Goal: Information Seeking & Learning: Understand process/instructions

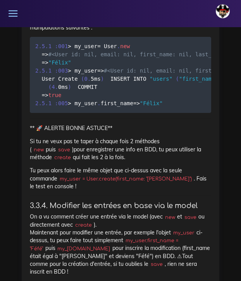
scroll to position [8973, 0]
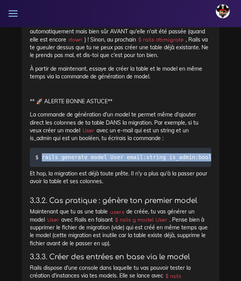
scroll to position [0, 17]
drag, startPoint x: 43, startPoint y: 169, endPoint x: 241, endPoint y: 168, distance: 198.0
copy code "rails generate model User email:string is_admin:boolean"
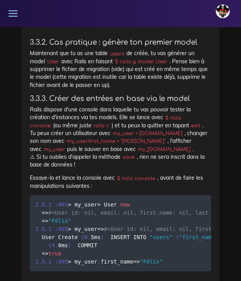
scroll to position [8818, 0]
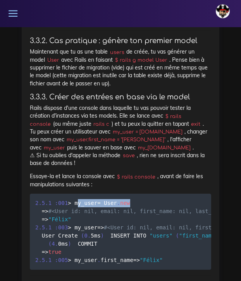
drag, startPoint x: 136, startPoint y: 210, endPoint x: 76, endPoint y: 212, distance: 59.7
copy code "my_user = User . new"
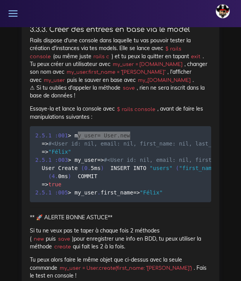
scroll to position [8885, 0]
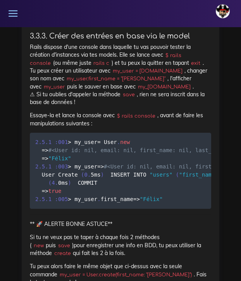
scroll to position [8878, 0]
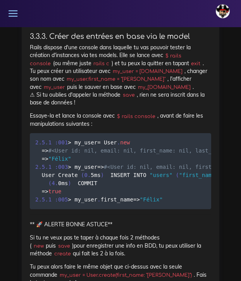
drag, startPoint x: 168, startPoint y: 167, endPoint x: 77, endPoint y: 167, distance: 90.7
copy code "my_user . first_name = "[PERSON_NAME]""
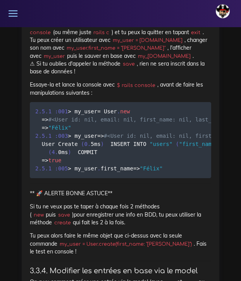
scroll to position [8917, 0]
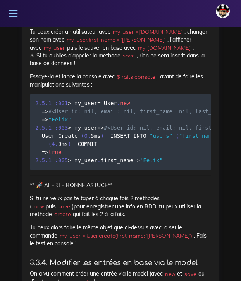
drag, startPoint x: 100, startPoint y: 143, endPoint x: 76, endPoint y: 143, distance: 23.6
copy code "my_user"
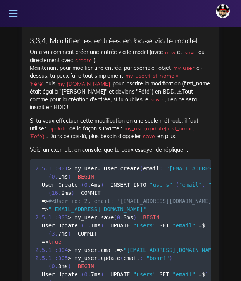
scroll to position [9140, 0]
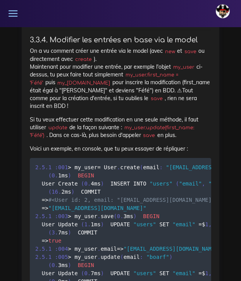
drag, startPoint x: 42, startPoint y: 167, endPoint x: 129, endPoint y: 157, distance: 86.9
click at [129, 139] on code "my_user.update(first_name: "Féfé")" at bounding box center [112, 131] width 164 height 15
copy p "de la façon suivante : my_user.update(first_name: "Féfé""
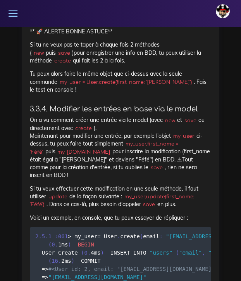
scroll to position [9071, 0]
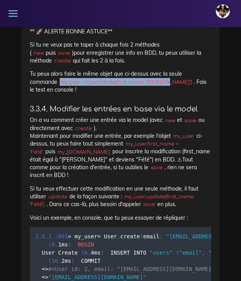
drag, startPoint x: 132, startPoint y: 130, endPoint x: 28, endPoint y: 129, distance: 103.5
copy p "my_user = User.create(first_name: "[PERSON_NAME]")"
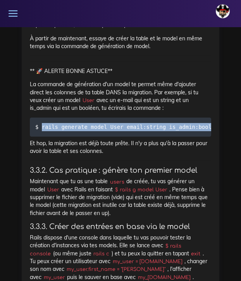
scroll to position [0, 17]
drag, startPoint x: 42, startPoint y: 137, endPoint x: 204, endPoint y: 133, distance: 161.6
click at [204, 131] on code "$ rails generate model User email:string is_admin:boolean" at bounding box center [112, 126] width 188 height 9
copy code "rails generate model User email:string is_admin:boolean"
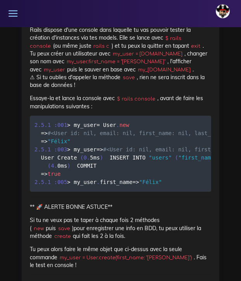
scroll to position [8893, 0]
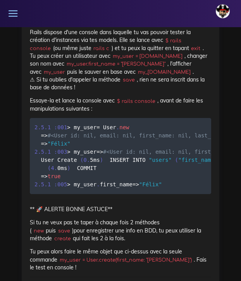
drag, startPoint x: 168, startPoint y: 152, endPoint x: 73, endPoint y: 155, distance: 95.0
click at [73, 155] on pre "2.5 . 1 : 001 > my_user = User . new = > #<User id: nil, email: nil, first_name…" at bounding box center [120, 156] width 181 height 76
copy code "my_user . first_name = "[PERSON_NAME]""
drag, startPoint x: 101, startPoint y: 169, endPoint x: 77, endPoint y: 170, distance: 23.6
click at [77, 170] on pre "2.5 . 1 : 001 > my_user = User . new = > #<User id: nil, email: nil, first_name…" at bounding box center [120, 156] width 181 height 76
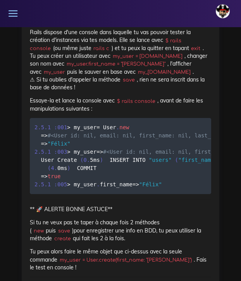
copy code "my_user"
drag, startPoint x: 115, startPoint y: 185, endPoint x: 76, endPoint y: 184, distance: 39.1
copy code "my_user . save"
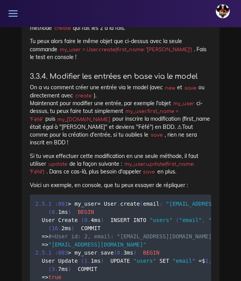
scroll to position [9104, 0]
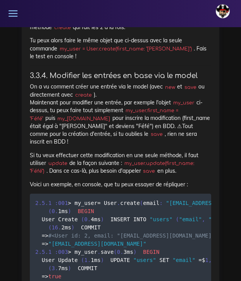
click at [129, 175] on code "my_user.update(first_name: "Féfé")" at bounding box center [112, 166] width 164 height 15
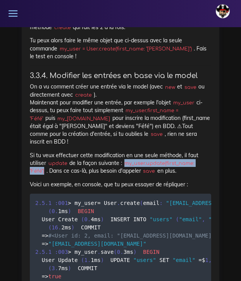
drag, startPoint x: 129, startPoint y: 194, endPoint x: 43, endPoint y: 203, distance: 87.2
click at [43, 175] on code "my_user.update(first_name: "Féfé")" at bounding box center [112, 166] width 164 height 15
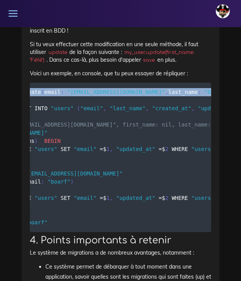
scroll to position [0, 99]
drag, startPoint x: 77, startPoint y: 125, endPoint x: 197, endPoint y: 122, distance: 120.5
click at [197, 122] on pre "2.5 . 1 : 001 > my_user = User . create ( email : "[EMAIL_ADDRESS][DOMAIN_NAME]…" at bounding box center [120, 157] width 181 height 149
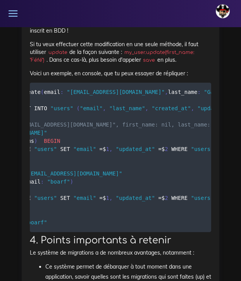
click at [42, 176] on pre "2.5 . 1 : 001 > my_user = User . create ( email : "[EMAIL_ADDRESS][DOMAIN_NAME]…" at bounding box center [120, 157] width 181 height 149
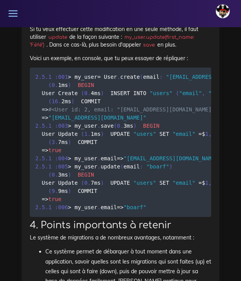
scroll to position [0, 0]
drag, startPoint x: 5, startPoint y: 132, endPoint x: 77, endPoint y: 150, distance: 74.3
drag, startPoint x: 117, startPoint y: 165, endPoint x: 77, endPoint y: 166, distance: 39.1
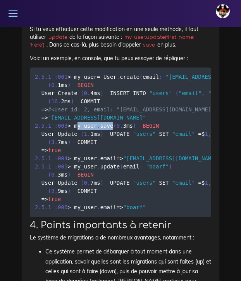
click at [77, 166] on pre "2.5 . 1 : 001 > my_user = User . create ( email : "[EMAIL_ADDRESS][DOMAIN_NAME]…" at bounding box center [120, 141] width 181 height 149
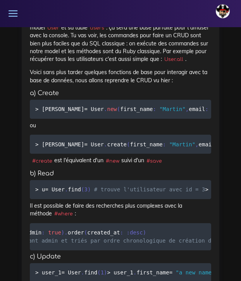
scroll to position [10520, 0]
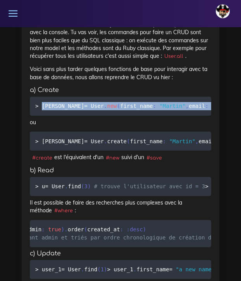
drag, startPoint x: 41, startPoint y: 159, endPoint x: 205, endPoint y: 158, distance: 163.9
click at [205, 110] on code "> martin = User . new ( first_name : "[PERSON_NAME]" , email : "[EMAIL_ADDRESS]…" at bounding box center [232, 106] width 394 height 9
click at [52, 110] on code "> martin = User . new ( first_name : "[PERSON_NAME]" , email : "[EMAIL_ADDRESS]…" at bounding box center [232, 106] width 394 height 9
drag, startPoint x: 42, startPoint y: 160, endPoint x: 205, endPoint y: 156, distance: 162.8
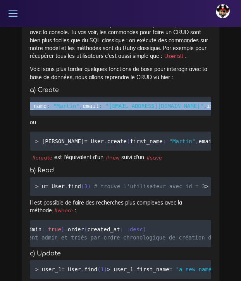
click at [205, 110] on code "> martin = User . new ( first_name : "[PERSON_NAME]" , email : "[EMAIL_ADDRESS]…" at bounding box center [126, 106] width 394 height 9
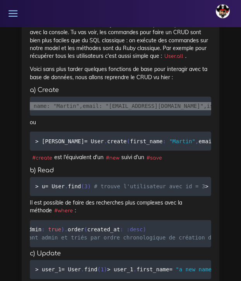
drag, startPoint x: 21, startPoint y: 157, endPoint x: 105, endPoint y: 157, distance: 84.8
click at [105, 109] on span ""[EMAIL_ADDRESS][DOMAIN_NAME]"" at bounding box center [154, 106] width 98 height 6
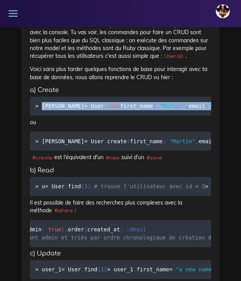
scroll to position [0, 0]
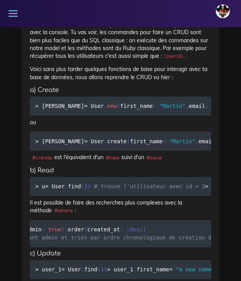
click at [94, 94] on h5 "a) Create" at bounding box center [120, 89] width 181 height 7
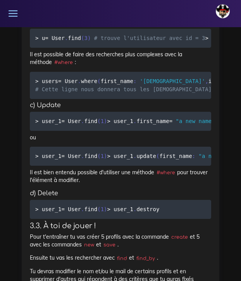
scroll to position [0, 118]
drag, startPoint x: 42, startPoint y: 54, endPoint x: 215, endPoint y: 53, distance: 173.2
click at [215, 53] on div "Rails Console, ta nouvelle meilleure amie Nous allons voir comment nous servir …" at bounding box center [121, 191] width 198 height 2061
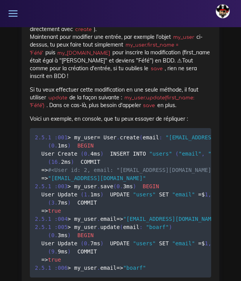
scroll to position [9171, 0]
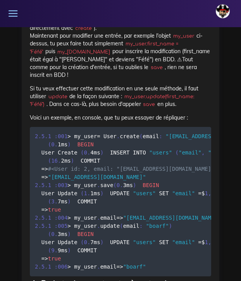
drag, startPoint x: 130, startPoint y: 129, endPoint x: 45, endPoint y: 134, distance: 85.4
click at [45, 108] on code "my_user.update(first_name: "Féfé")" at bounding box center [112, 100] width 164 height 15
click at [128, 55] on code "my_user.first_name = "Féfé"" at bounding box center [104, 47] width 148 height 15
drag, startPoint x: 192, startPoint y: 83, endPoint x: 127, endPoint y: 83, distance: 65.1
click at [127, 55] on code "my_user.first_name = "Féfé"" at bounding box center [104, 47] width 148 height 15
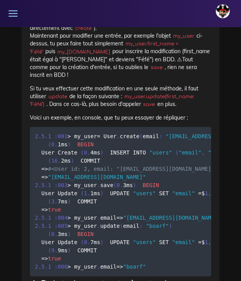
drag, startPoint x: 129, startPoint y: 127, endPoint x: 45, endPoint y: 135, distance: 84.4
click at [45, 108] on code "my_user.update(first_name: "Féfé")" at bounding box center [112, 100] width 164 height 15
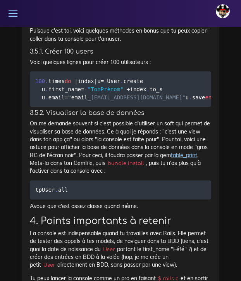
scroll to position [11157, 0]
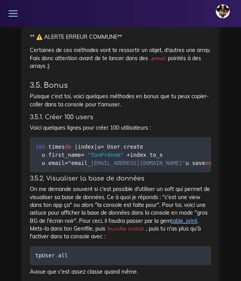
drag, startPoint x: 177, startPoint y: 142, endPoint x: 44, endPoint y: 67, distance: 153.5
click at [179, 22] on p "#destroy : supprime de la BDD l'entrée en question." at bounding box center [128, 17] width 166 height 10
drag, startPoint x: 178, startPoint y: 139, endPoint x: 80, endPoint y: 13, distance: 159.9
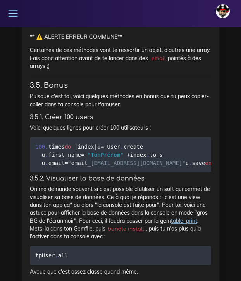
click at [180, 22] on p "#destroy : supprime de la BDD l'entrée en question." at bounding box center [128, 17] width 166 height 10
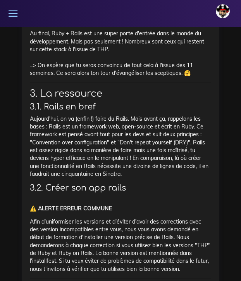
scroll to position [3521, 0]
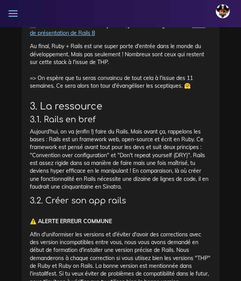
drag, startPoint x: 180, startPoint y: 142, endPoint x: 24, endPoint y: 166, distance: 157.6
click at [109, 112] on h2 "3. La ressource" at bounding box center [120, 106] width 181 height 11
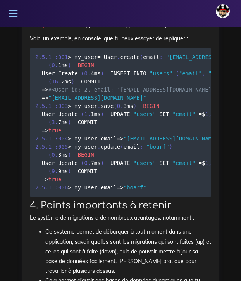
scroll to position [0, 0]
click at [119, 145] on pre "2.5 . 1 : 001 > my_user = User . create ( email : "[EMAIL_ADDRESS][DOMAIN_NAME]…" at bounding box center [120, 122] width 181 height 149
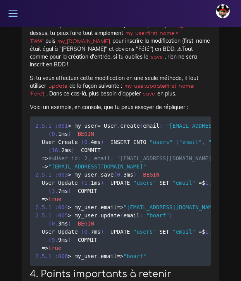
scroll to position [9180, 0]
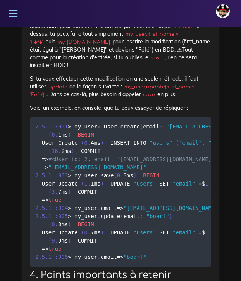
drag, startPoint x: 129, startPoint y: 119, endPoint x: 45, endPoint y: 129, distance: 84.4
click at [45, 98] on code "my_user.update(first_name: "Féfé")" at bounding box center [112, 90] width 164 height 15
click at [124, 98] on p "Si tu veux effectuer cette modification en une seule méthode, il faut utiliser …" at bounding box center [120, 87] width 181 height 24
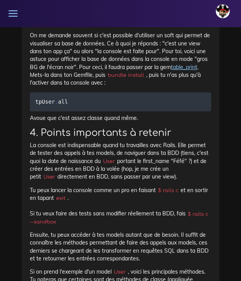
scroll to position [11309, 0]
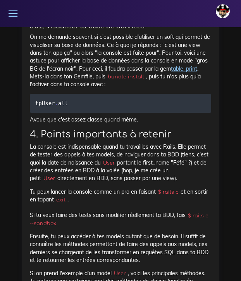
drag, startPoint x: 36, startPoint y: 116, endPoint x: 63, endPoint y: 160, distance: 51.8
click at [183, 72] on link "table_print" at bounding box center [184, 68] width 26 height 7
click at [133, 88] on p "On me demande souvent si c'est possible d'utiliser un soft qui permet de visual…" at bounding box center [120, 60] width 181 height 55
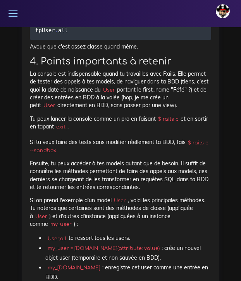
scroll to position [11385, 0]
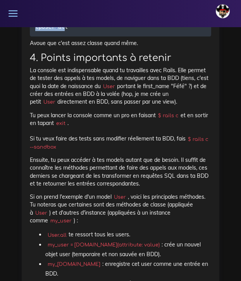
drag, startPoint x: 69, startPoint y: 174, endPoint x: 26, endPoint y: 174, distance: 43.0
click at [76, 36] on pre "tp User . all" at bounding box center [120, 26] width 181 height 19
drag, startPoint x: 36, startPoint y: 173, endPoint x: 71, endPoint y: 175, distance: 34.1
drag, startPoint x: 98, startPoint y: 131, endPoint x: 129, endPoint y: 141, distance: 32.2
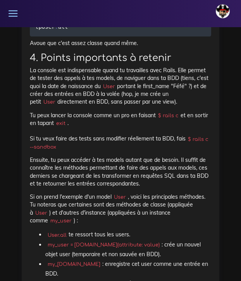
drag, startPoint x: 70, startPoint y: 174, endPoint x: 35, endPoint y: 172, distance: 34.9
click at [35, 36] on pre "tp User . all" at bounding box center [120, 26] width 181 height 19
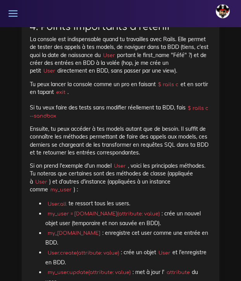
scroll to position [11415, 0]
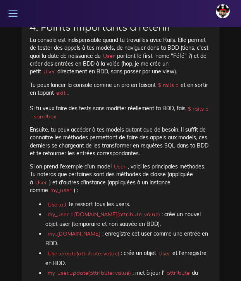
drag, startPoint x: 13, startPoint y: 172, endPoint x: 122, endPoint y: 132, distance: 116.4
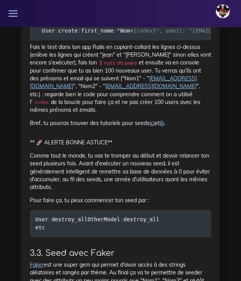
scroll to position [12469, 0]
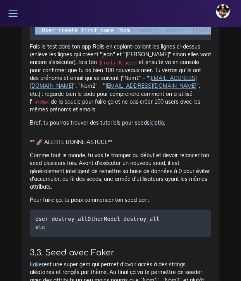
drag, startPoint x: 53, startPoint y: 174, endPoint x: 28, endPoint y: 152, distance: 32.9
click at [28, 152] on div "Seed Remplir sa base de données de manière automatique, c'est kiffant. 1. Intro…" at bounding box center [121, 16] width 198 height 1102
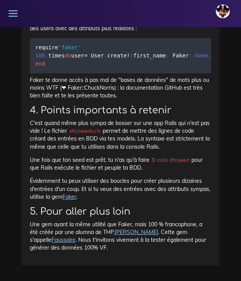
scroll to position [12827, 0]
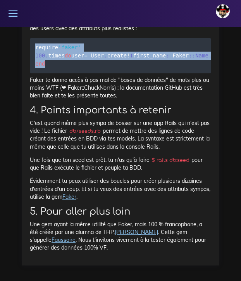
drag, startPoint x: 47, startPoint y: 155, endPoint x: 28, endPoint y: 126, distance: 34.1
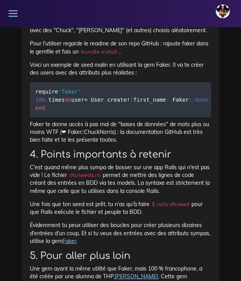
scroll to position [12726, 0]
drag, startPoint x: 36, startPoint y: 94, endPoint x: 88, endPoint y: 93, distance: 52.3
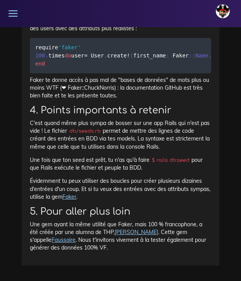
scroll to position [12779, 0]
drag, startPoint x: 46, startPoint y: 201, endPoint x: 39, endPoint y: 199, distance: 7.8
click at [39, 68] on code "require 'faker' 100 . times do user = User . create ! ( first_name : Faker : :N…" at bounding box center [188, 55] width 307 height 25
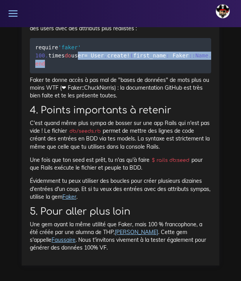
click at [47, 68] on code "require 'faker' 100 . times do user = User . create ! ( first_name : Faker : :N…" at bounding box center [188, 55] width 307 height 25
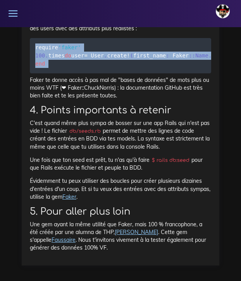
drag, startPoint x: 47, startPoint y: 202, endPoint x: 34, endPoint y: 172, distance: 33.2
click at [34, 73] on pre "require 'faker' 100 . times do user = User . create ! ( first_name : Faker : :N…" at bounding box center [120, 55] width 181 height 35
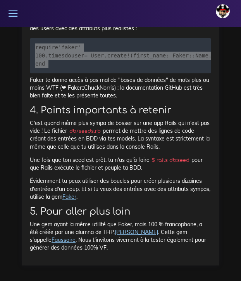
scroll to position [12853, 0]
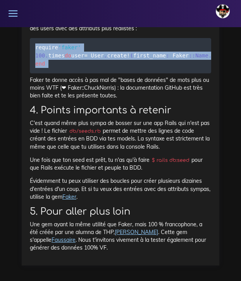
click at [129, 73] on pre "require 'faker' 100 . times do user = User . create ! ( first_name : Faker : :N…" at bounding box center [120, 55] width 181 height 35
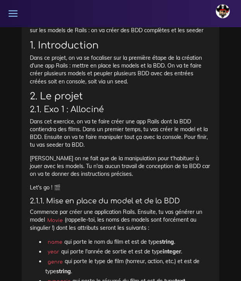
scroll to position [477, 0]
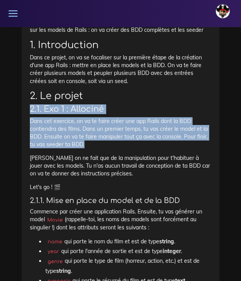
drag, startPoint x: 31, startPoint y: 101, endPoint x: 133, endPoint y: 136, distance: 108.2
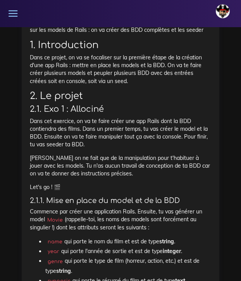
click at [133, 136] on p "Dans cet exercice, on va te faire créer une app Rails dont la BDD contiendra de…" at bounding box center [120, 132] width 181 height 31
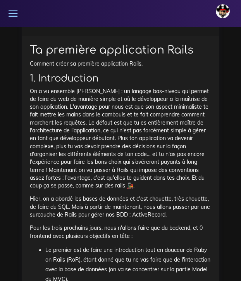
scroll to position [2358, 0]
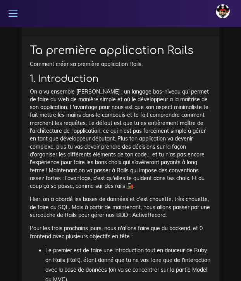
click at [208, 5] on icon at bounding box center [208, 1] width 7 height 7
click at [119, 21] on icon at bounding box center [120, 17] width 5 height 5
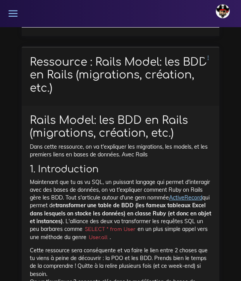
click at [208, 61] on icon at bounding box center [208, 57] width 7 height 7
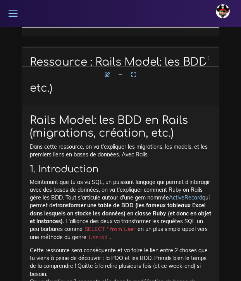
click at [120, 77] on icon at bounding box center [120, 74] width 5 height 5
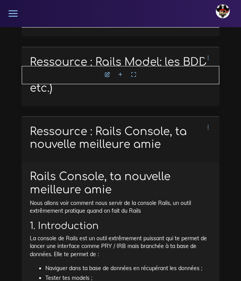
click at [209, 131] on icon at bounding box center [208, 127] width 7 height 7
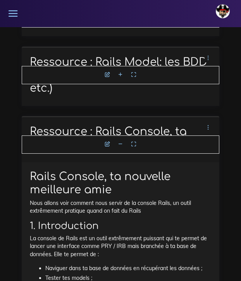
click at [120, 146] on icon at bounding box center [120, 143] width 5 height 5
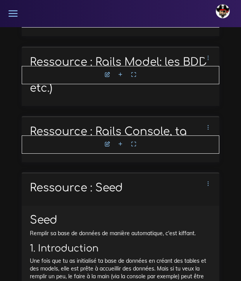
click at [208, 187] on icon at bounding box center [208, 183] width 7 height 7
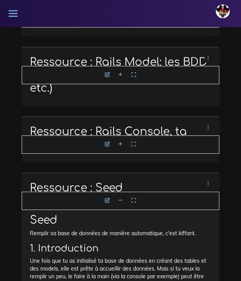
click at [119, 203] on icon at bounding box center [120, 199] width 5 height 5
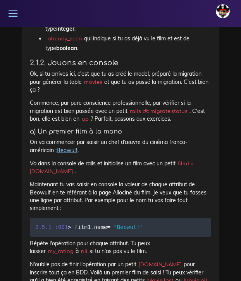
scroll to position [778, 0]
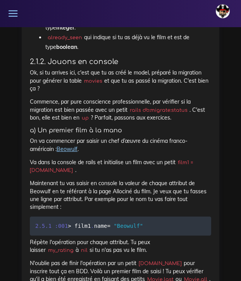
drag, startPoint x: 187, startPoint y: 102, endPoint x: 131, endPoint y: 102, distance: 55.8
click at [131, 106] on code "rails db:migrate:status" at bounding box center [158, 110] width 62 height 8
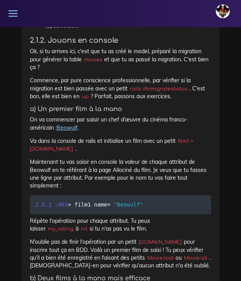
scroll to position [807, 0]
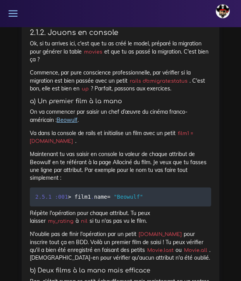
drag, startPoint x: 180, startPoint y: 124, endPoint x: 193, endPoint y: 129, distance: 13.7
click at [193, 129] on p "Va dans la console de rails et initialise un film avec un petit film1 = [DOMAIN…" at bounding box center [120, 137] width 181 height 16
click at [146, 170] on p "Maintenant tu vas saisir en console la valeur de chaque attribut de Beowulf en …" at bounding box center [120, 165] width 181 height 31
drag, startPoint x: 181, startPoint y: 125, endPoint x: 191, endPoint y: 129, distance: 10.9
click at [191, 129] on p "Va dans la console de rails et initialise un film avec un petit film1 = [DOMAIN…" at bounding box center [120, 137] width 181 height 16
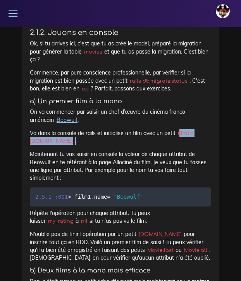
click at [191, 129] on p "Va dans la console de rails et initialise un film avec un petit film1 = [DOMAIN…" at bounding box center [120, 137] width 181 height 16
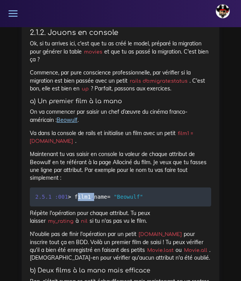
drag, startPoint x: 79, startPoint y: 187, endPoint x: 96, endPoint y: 188, distance: 16.7
drag, startPoint x: 179, startPoint y: 123, endPoint x: 193, endPoint y: 131, distance: 15.3
click at [193, 131] on p "Va dans la console de rails et initialise un film avec un petit film1 = [DOMAIN…" at bounding box center [120, 137] width 181 height 16
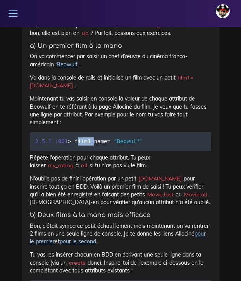
scroll to position [862, 0]
click at [145, 137] on code "2.5 . 1 : 001 > film1 . name = "Beowulf"" at bounding box center [90, 141] width 110 height 9
drag, startPoint x: 148, startPoint y: 131, endPoint x: 78, endPoint y: 130, distance: 69.7
click at [78, 137] on code "2.5 . 1 : 001 > film1 . name = "Beowulf"" at bounding box center [90, 141] width 110 height 9
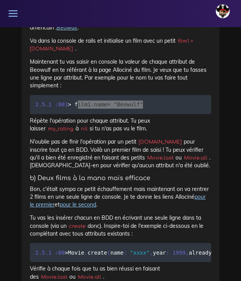
scroll to position [910, 0]
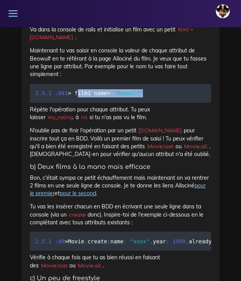
drag, startPoint x: 75, startPoint y: 230, endPoint x: 207, endPoint y: 230, distance: 132.1
click at [207, 237] on code "2.5 . 1 : 00 > Movie . create ( name : "xxxx" , year : 1999 , already_seen : fa…" at bounding box center [145, 241] width 221 height 9
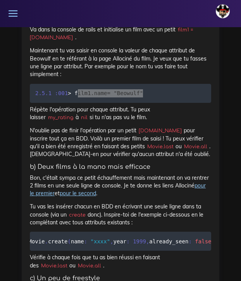
scroll to position [0, 38]
click at [45, 183] on link "pour le premier" at bounding box center [118, 189] width 176 height 15
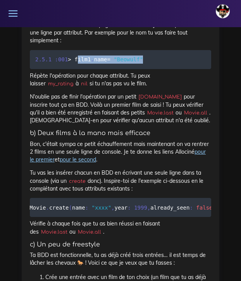
scroll to position [946, 0]
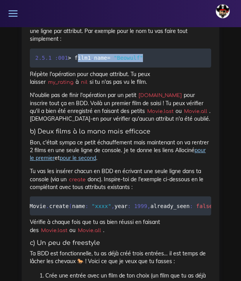
click at [43, 149] on link "pour le premier" at bounding box center [118, 153] width 176 height 15
click at [86, 154] on link "pour le second" at bounding box center [78, 157] width 36 height 7
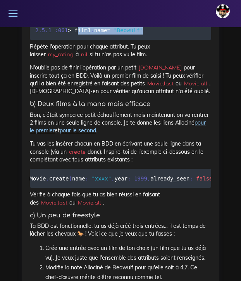
scroll to position [975, 0]
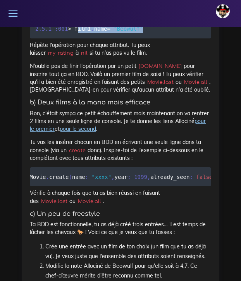
drag, startPoint x: 110, startPoint y: 138, endPoint x: 148, endPoint y: 145, distance: 38.9
click at [148, 145] on p "Tu vas les insérer chacun en BDD en écrivant une seule ligne dans ta console (v…" at bounding box center [120, 150] width 181 height 24
click at [90, 172] on code "2.5 . 1 : 00 > Movie . create ( name : "xxxx" , year : 1999 , already_seen : fa…" at bounding box center [107, 176] width 221 height 9
drag, startPoint x: 34, startPoint y: 167, endPoint x: 195, endPoint y: 163, distance: 160.8
click at [195, 172] on code "2.5 . 1 : 00 > Movie . create ( name : "xxxx" , year : 1999 , already_seen : fa…" at bounding box center [107, 176] width 221 height 9
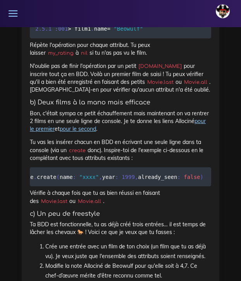
scroll to position [0, 63]
click at [204, 172] on code "2.5 . 1 : 00 > Movie . create ( name : "xxxx" , year : 1999 , already_seen : fa…" at bounding box center [95, 176] width 221 height 9
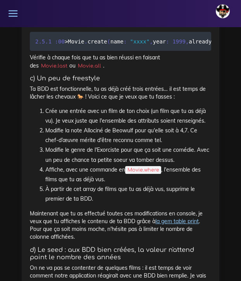
scroll to position [1111, 0]
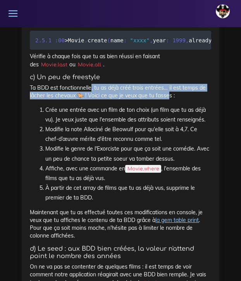
drag, startPoint x: 92, startPoint y: 77, endPoint x: 168, endPoint y: 85, distance: 76.7
click at [168, 85] on p "Ta BDD est fonctionnelle, tu as déjà créé trois entrées… il est temps de lâcher…" at bounding box center [120, 92] width 181 height 16
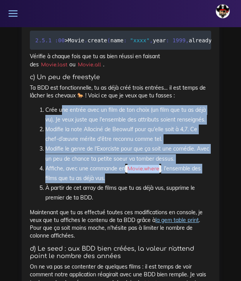
drag, startPoint x: 59, startPoint y: 98, endPoint x: 126, endPoint y: 162, distance: 92.9
click at [126, 162] on ol "Crée une entrée avec un film de ton choix (un film que tu as déjà vu). Je veux …" at bounding box center [120, 154] width 181 height 98
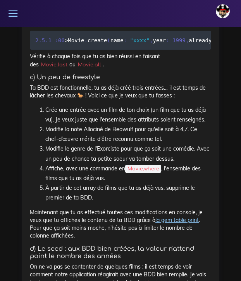
click at [119, 192] on div "Des app Rails avec BDD et Model Il est temps pour toi de mettre en pratique tes…" at bounding box center [120, 284] width 181 height 1859
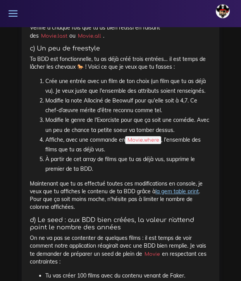
scroll to position [1140, 0]
